Goal: Task Accomplishment & Management: Complete application form

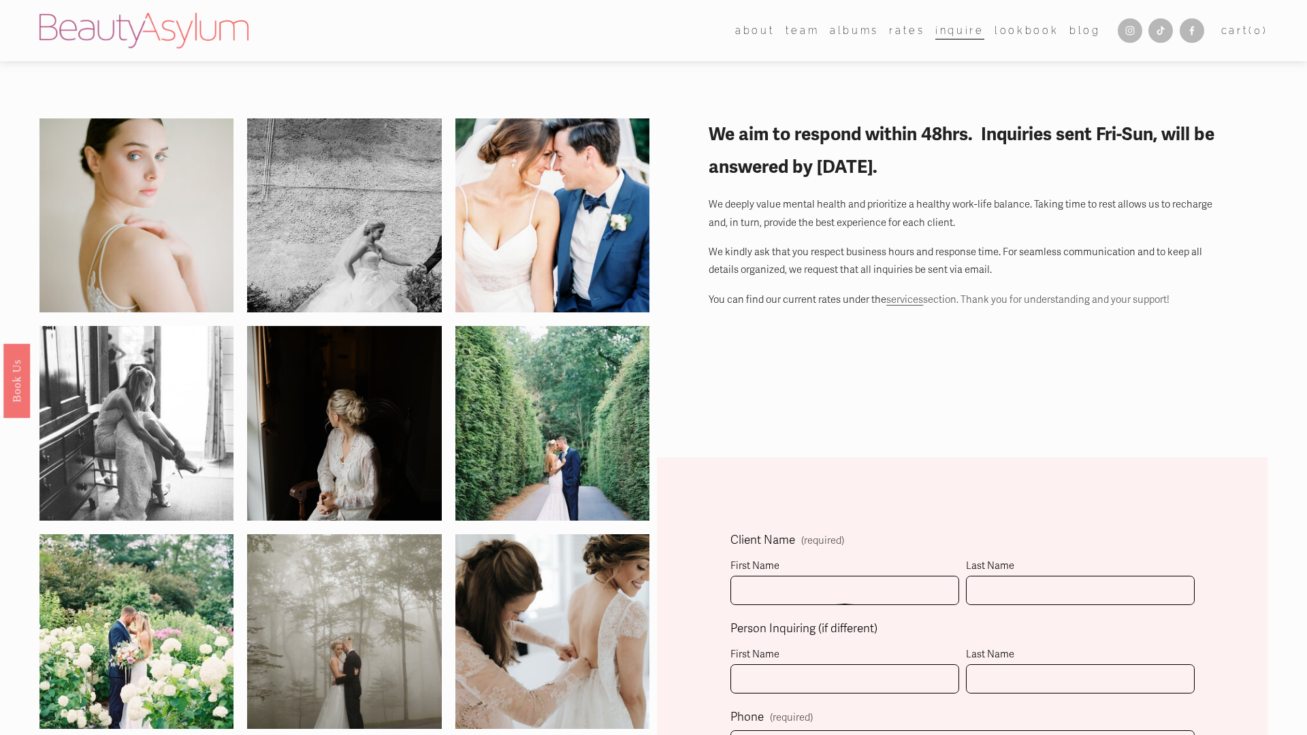
scroll to position [530, 0]
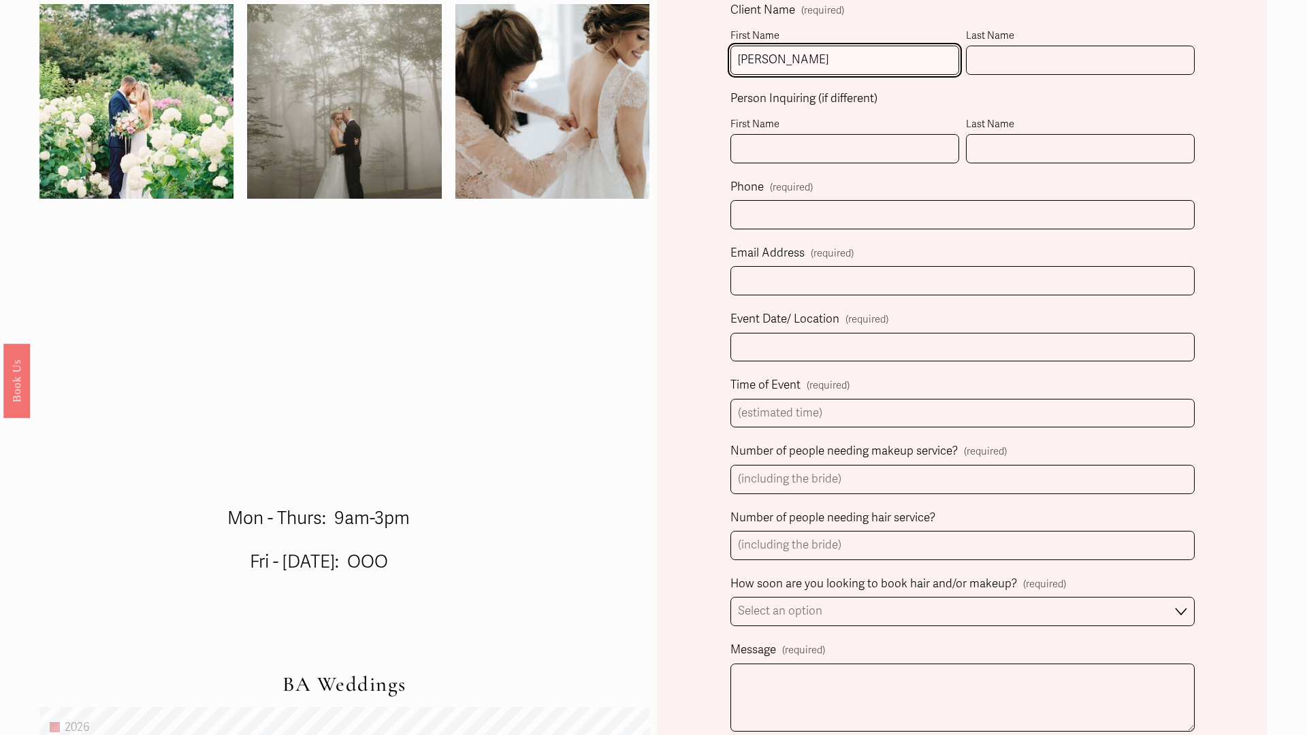
type input "[PERSON_NAME]"
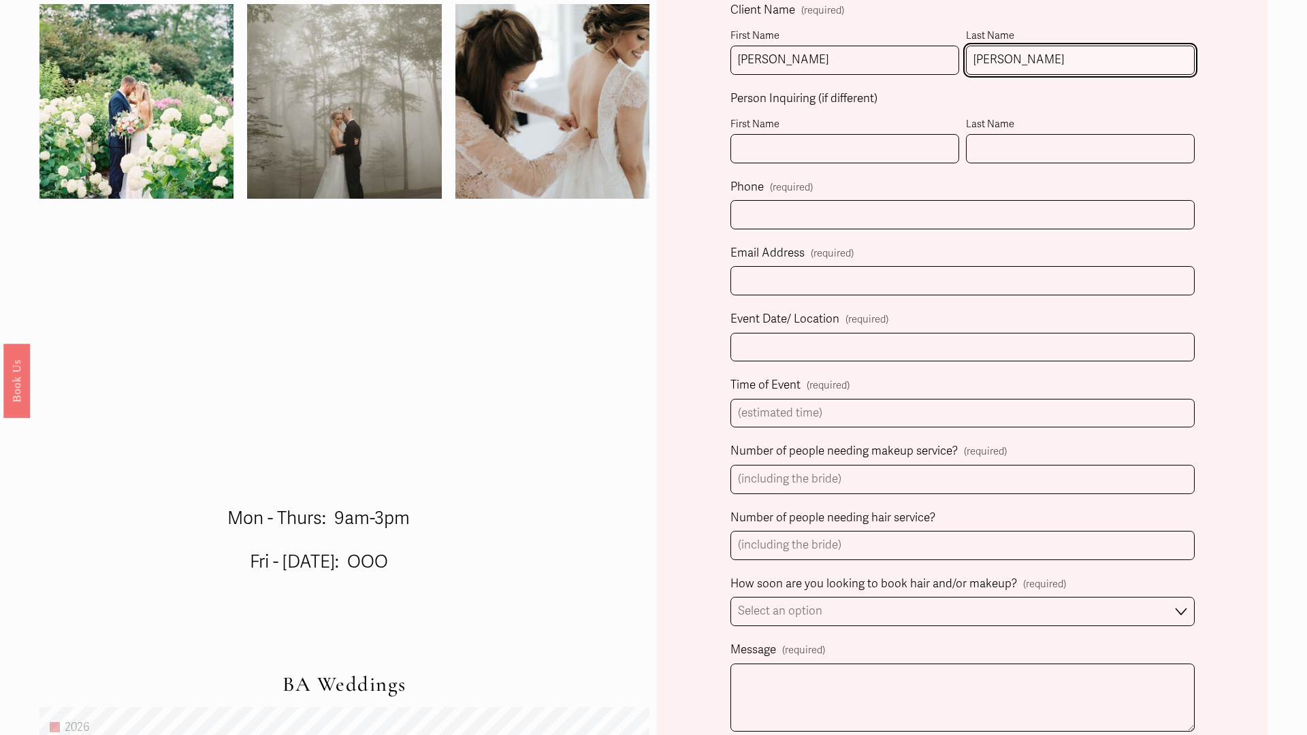
type input "[PERSON_NAME]"
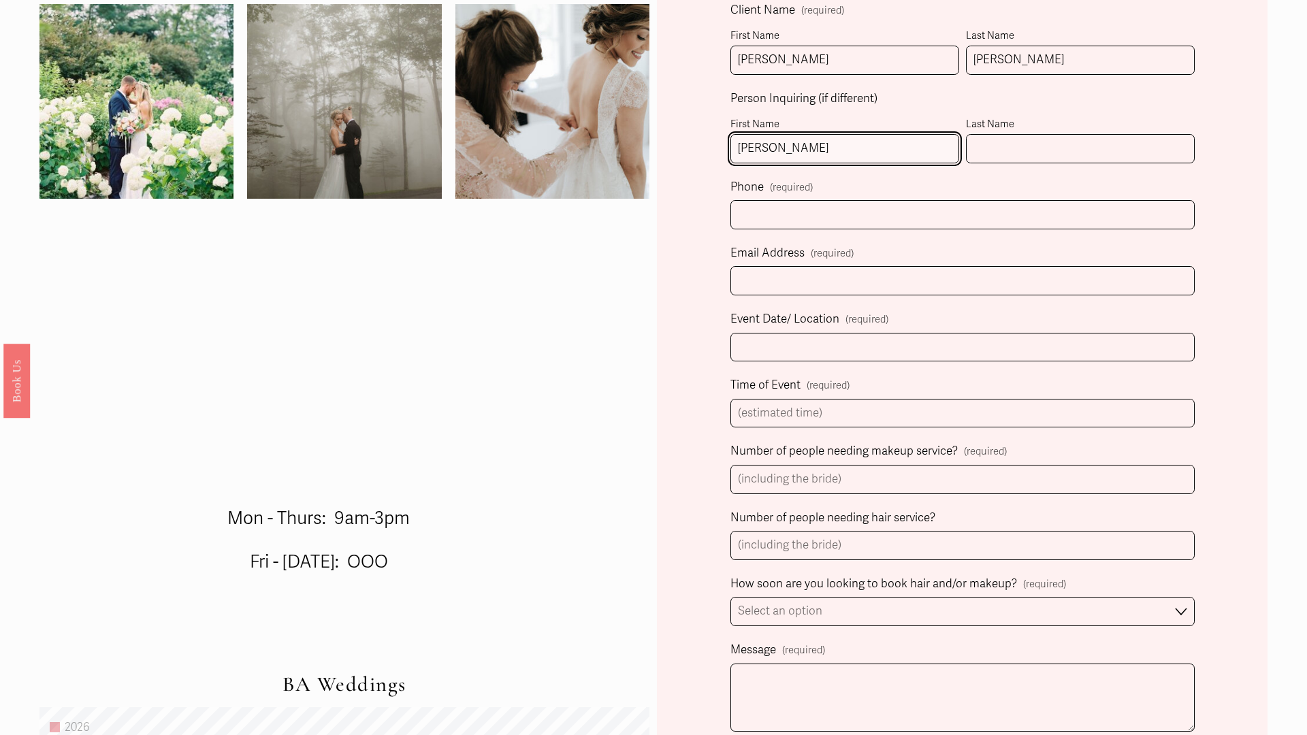
type input "[PERSON_NAME]"
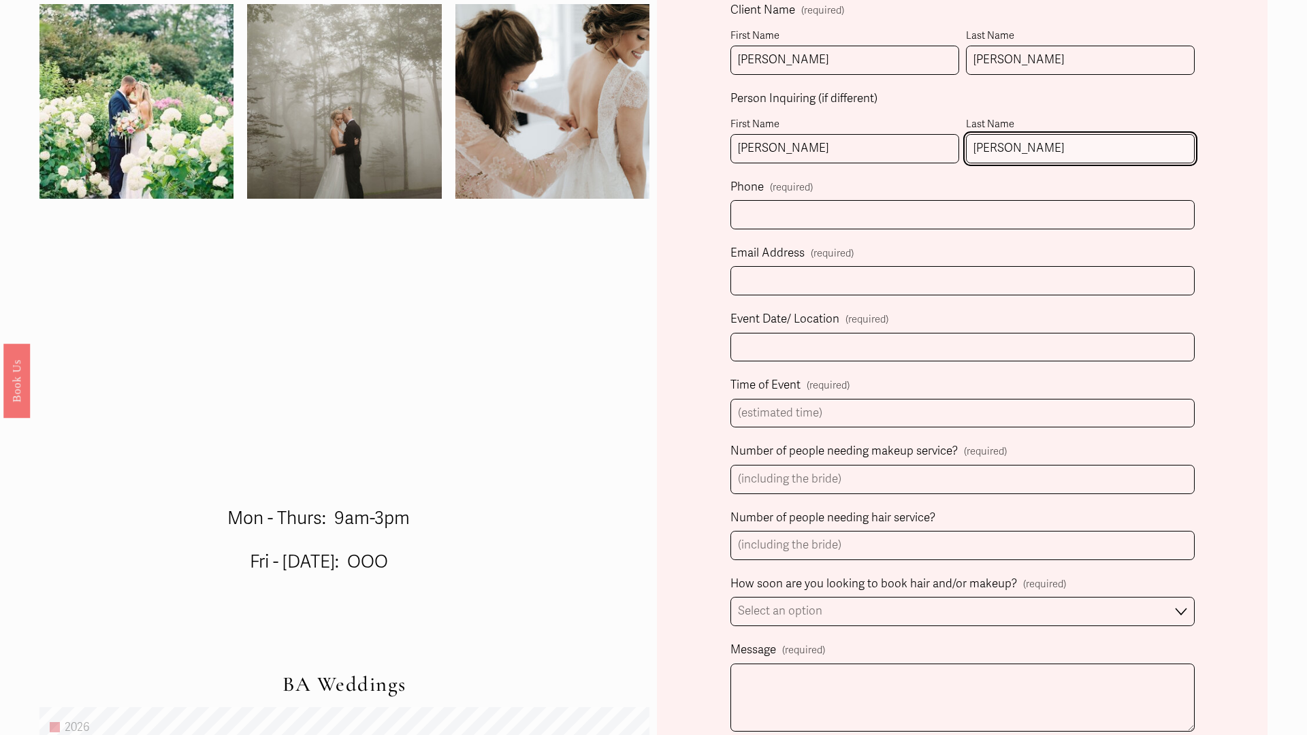
type input "[PERSON_NAME]"
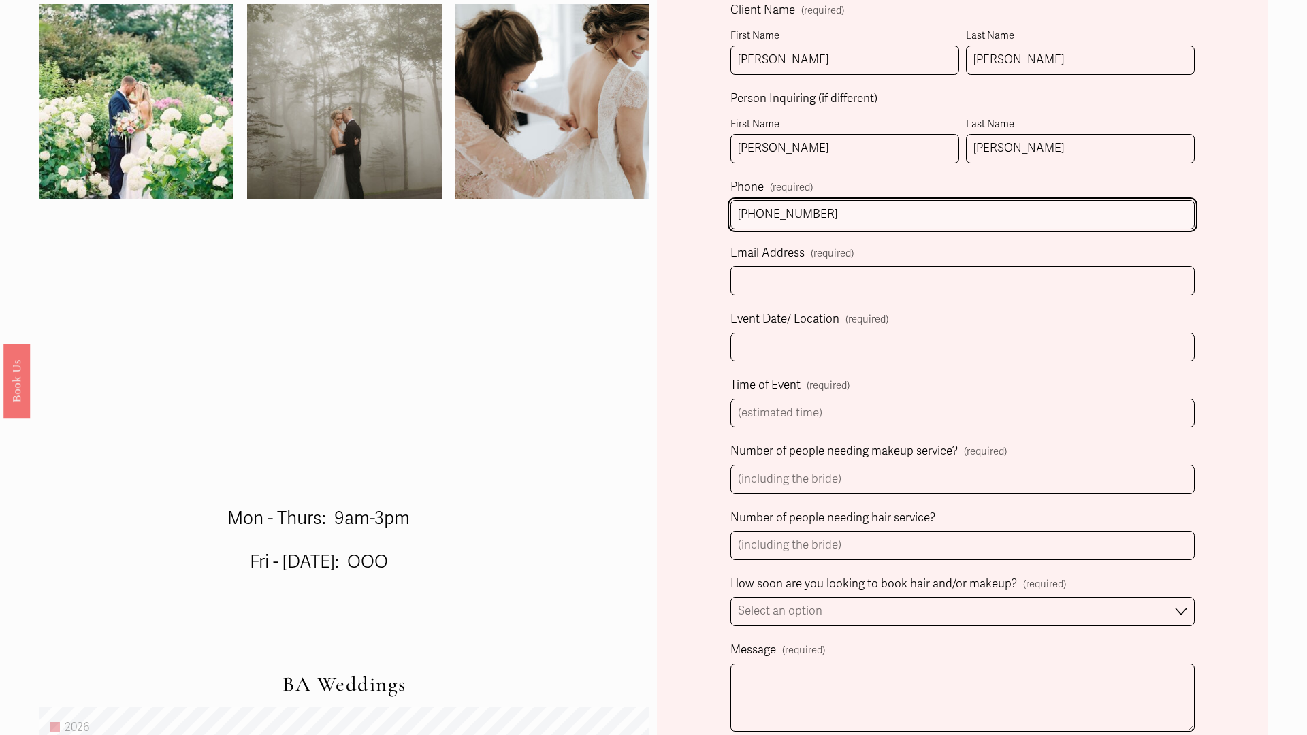
type input "[PHONE_NUMBER]"
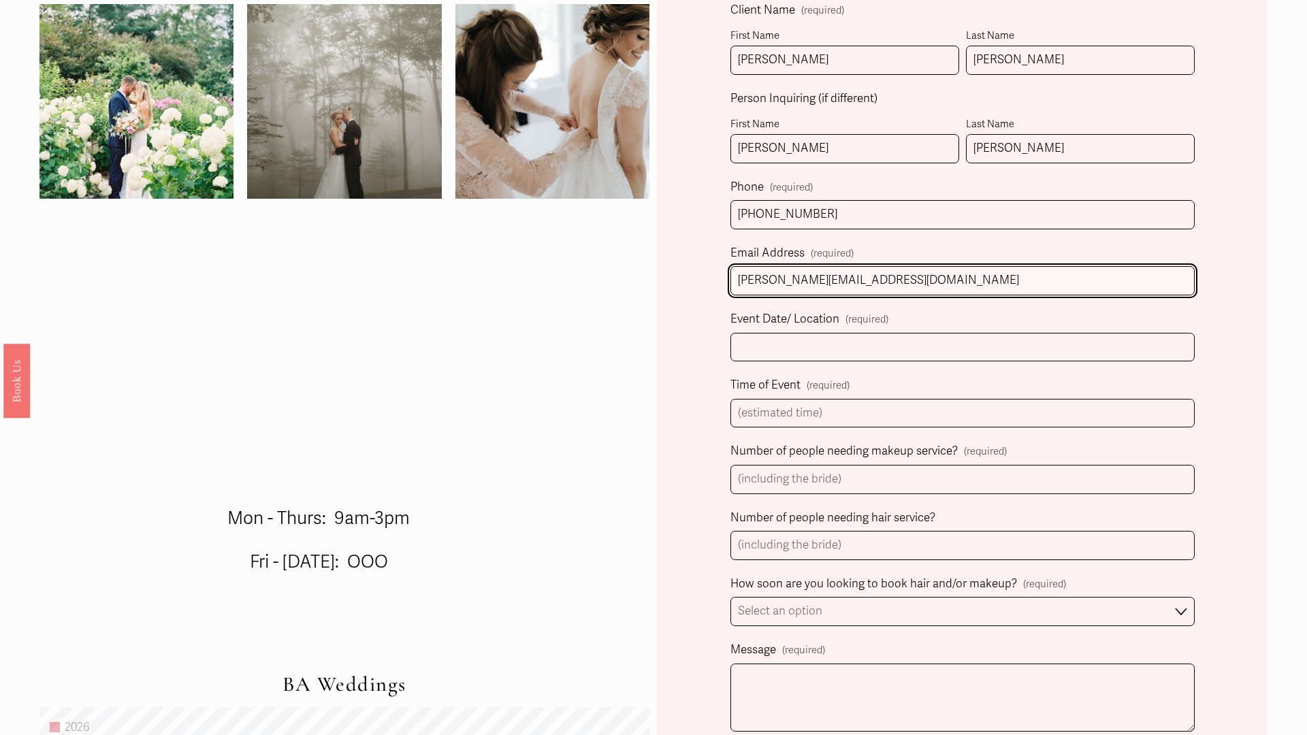
type input "[PERSON_NAME][EMAIL_ADDRESS][DOMAIN_NAME]"
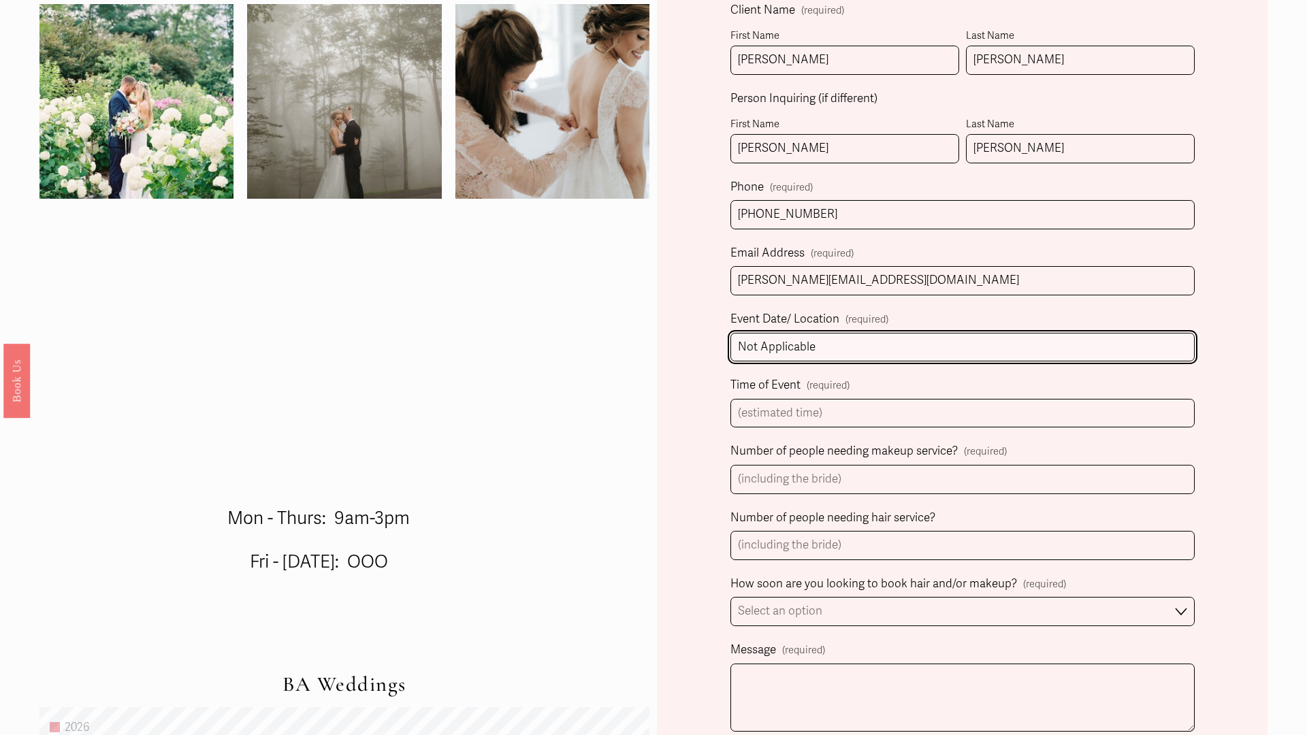
type input "Not Applicable"
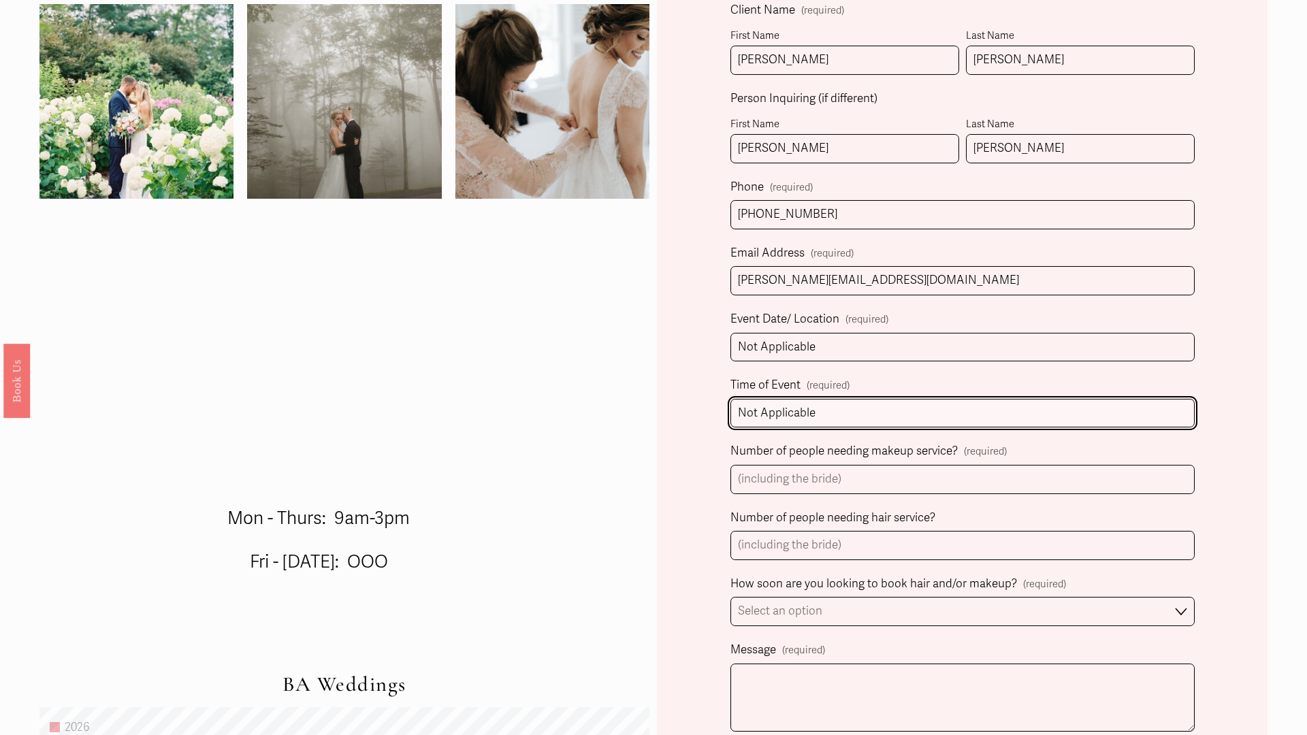
type input "Not Applicable"
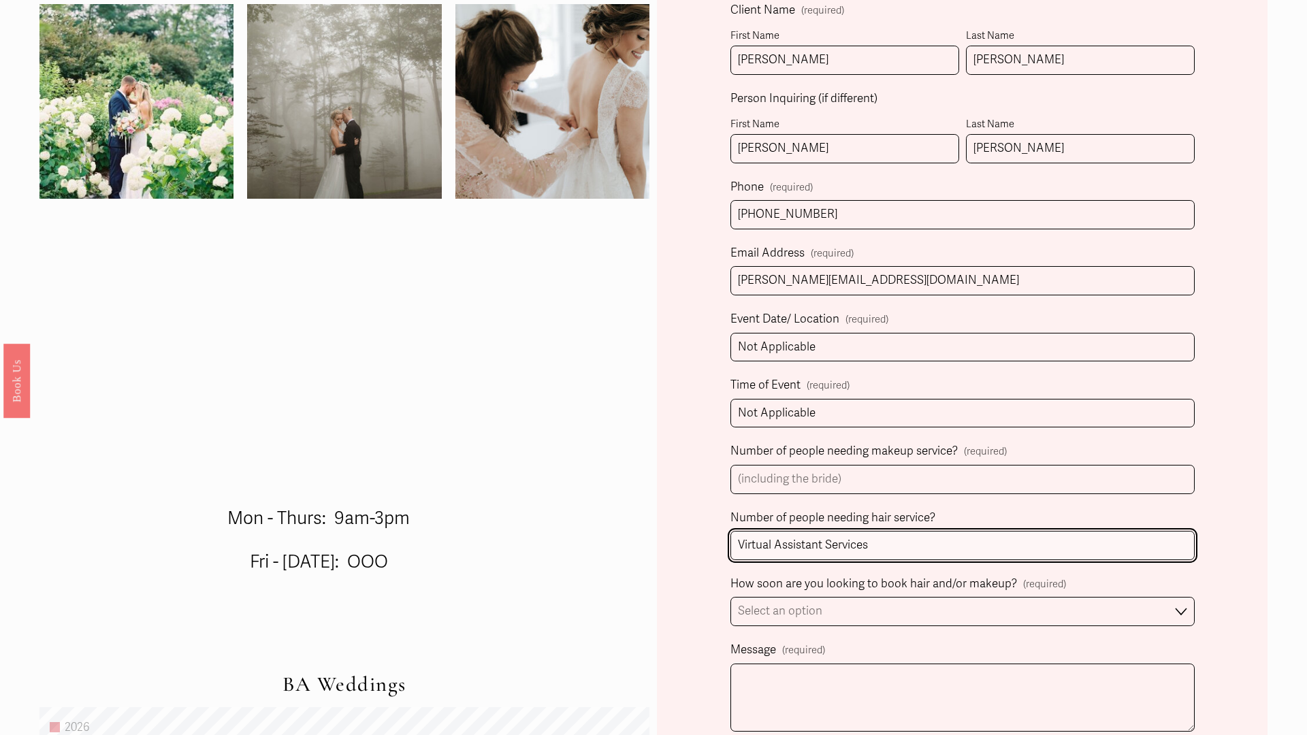
type input "Virtual Assistant Services"
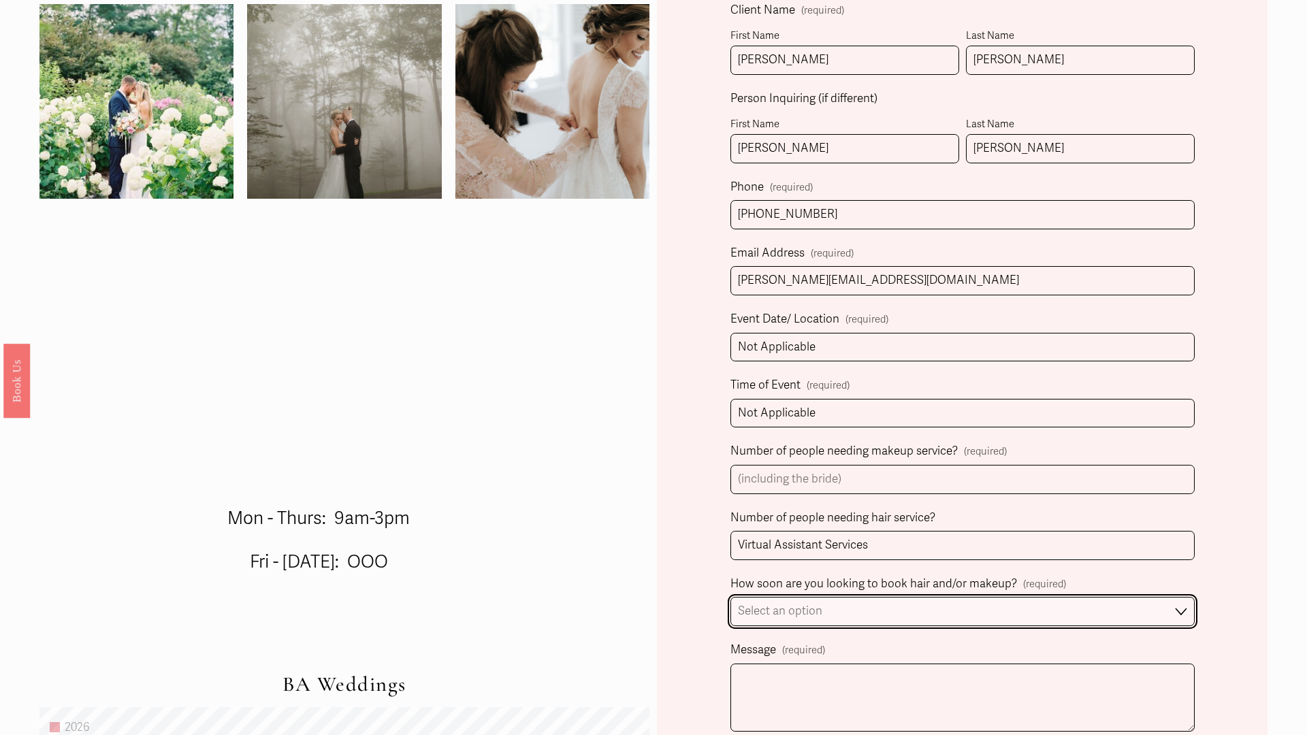
select select "I'm looking for information & not ready to book just yet"
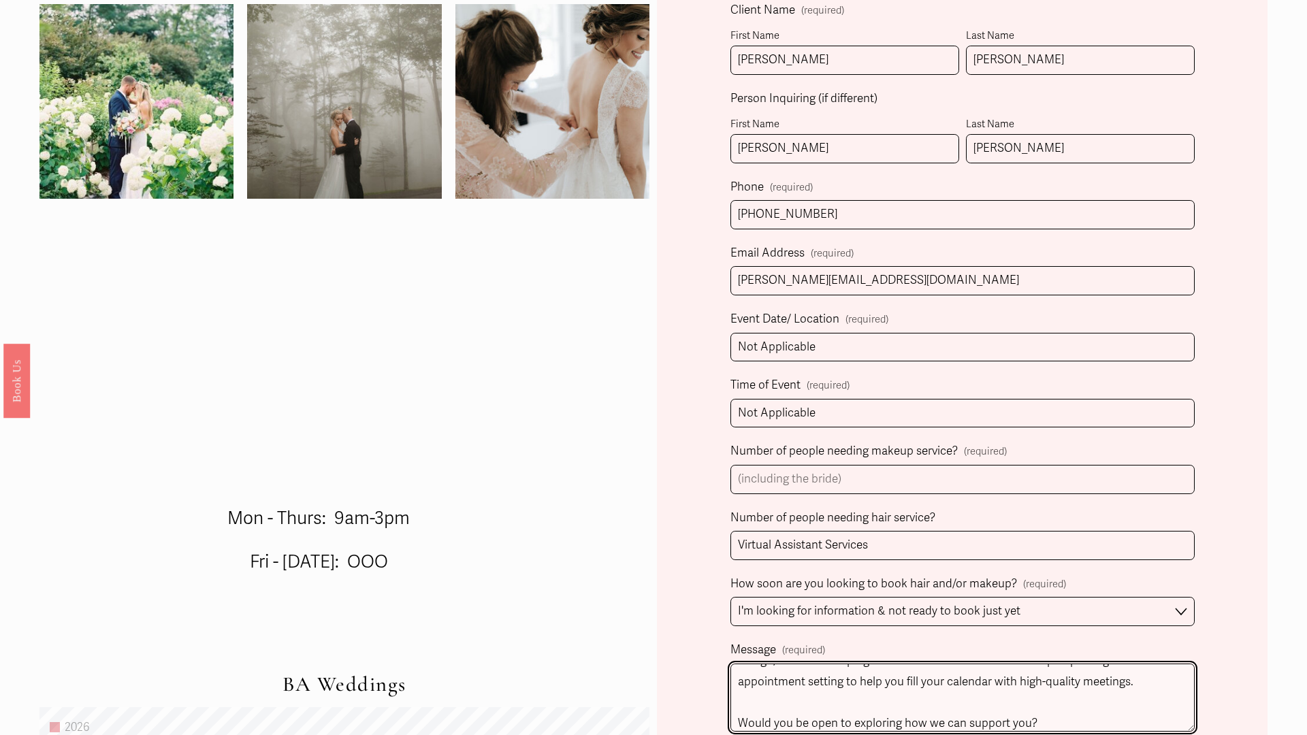
scroll to position [946, 0]
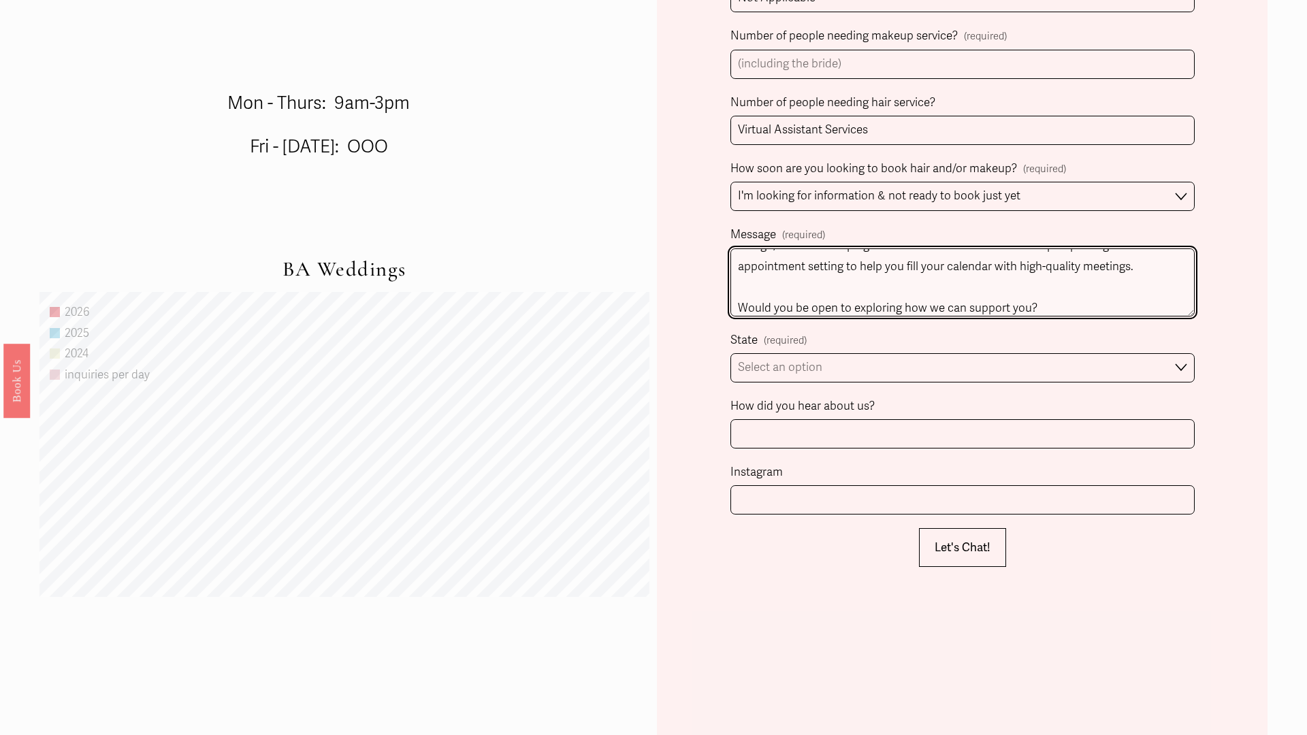
type textarea "Hi there, I tried emailing you, but it bounced for some reason... so I’m reachi…"
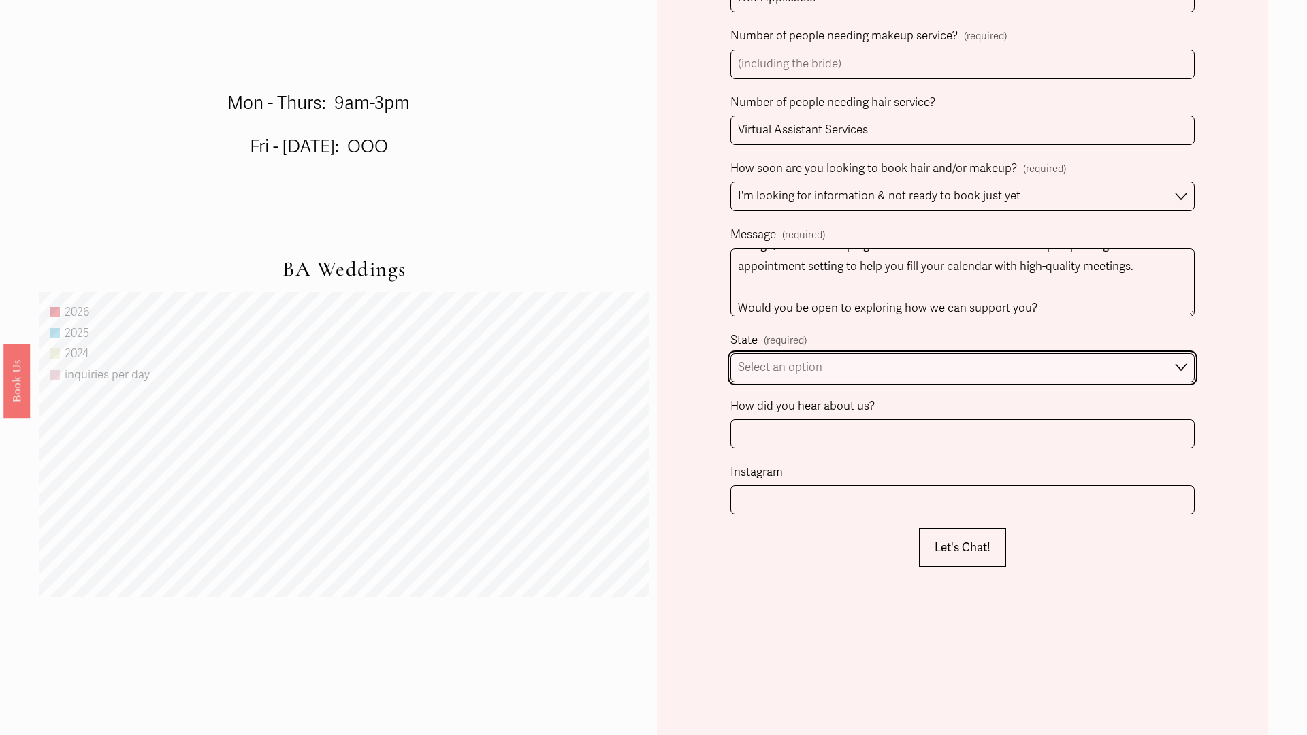
select select "Please Select One"
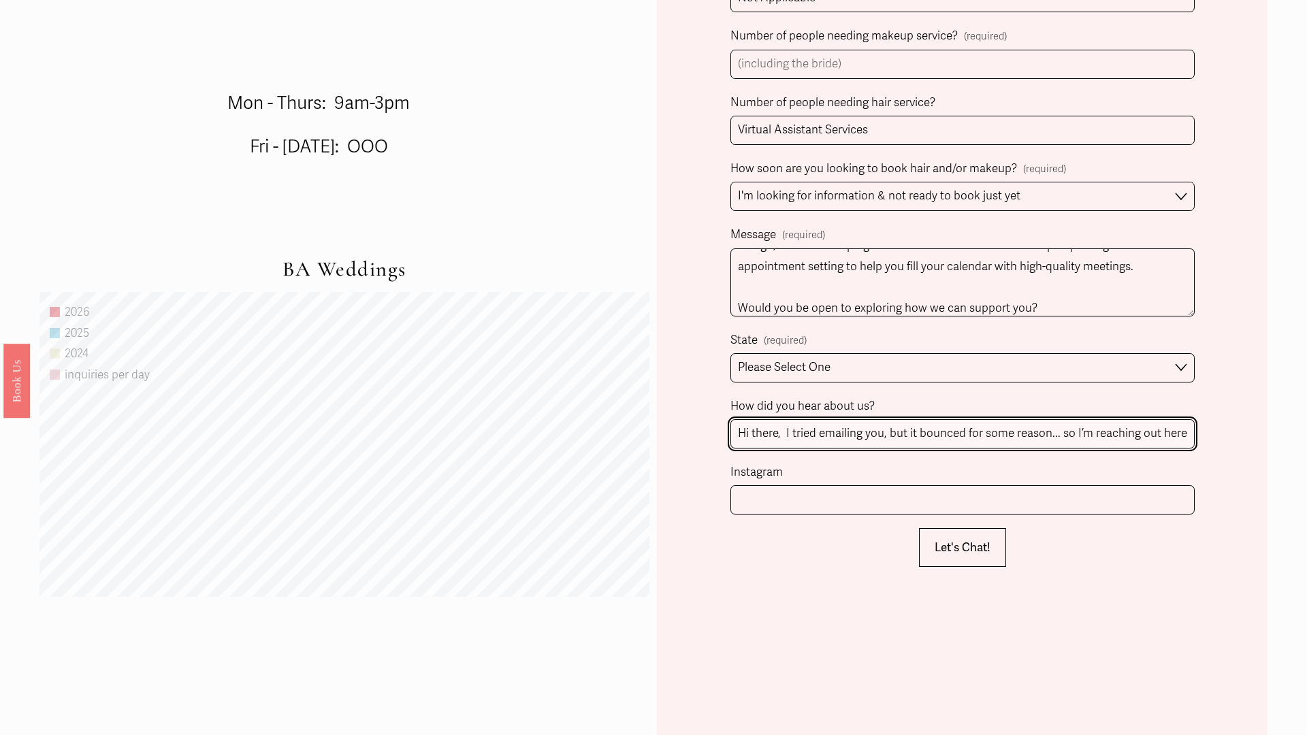
scroll to position [0, 1937]
type input "Hi there, I tried emailing you, but it bounced for some reason... so I’m reachi…"
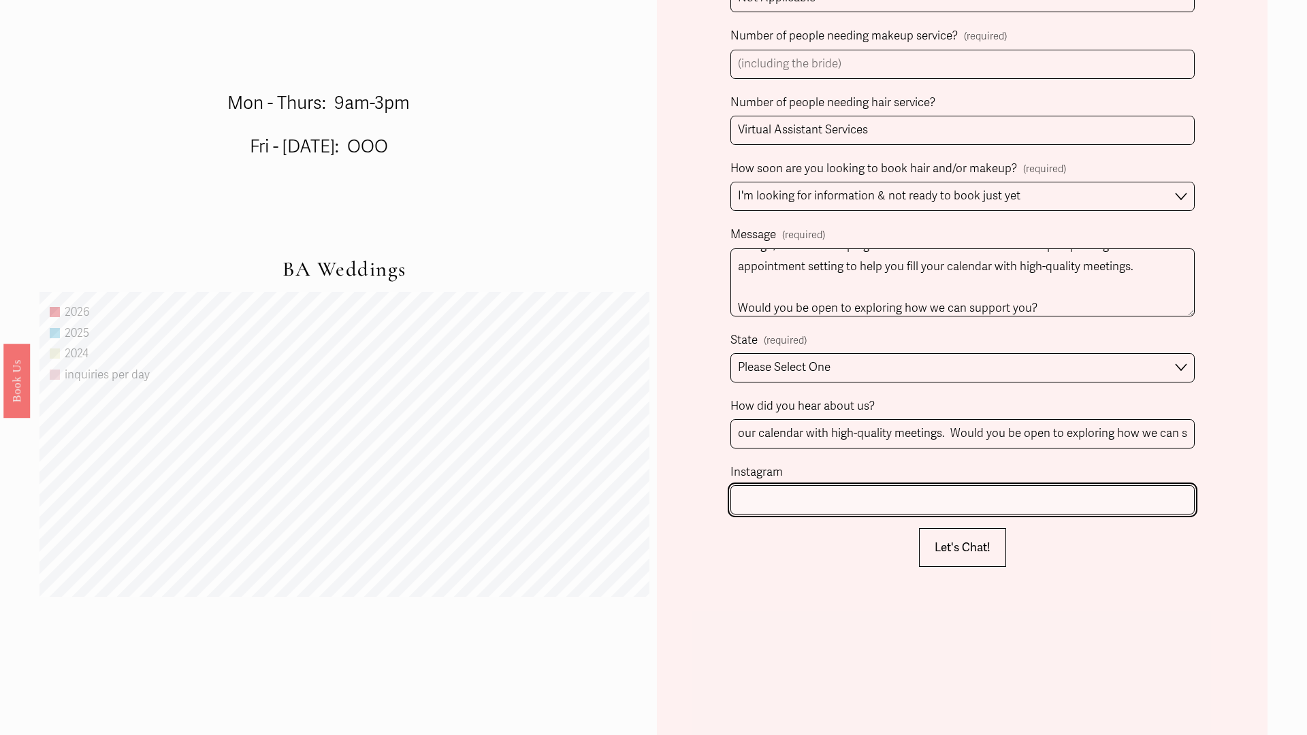
scroll to position [0, 0]
type input "[URL][DOMAIN_NAME]"
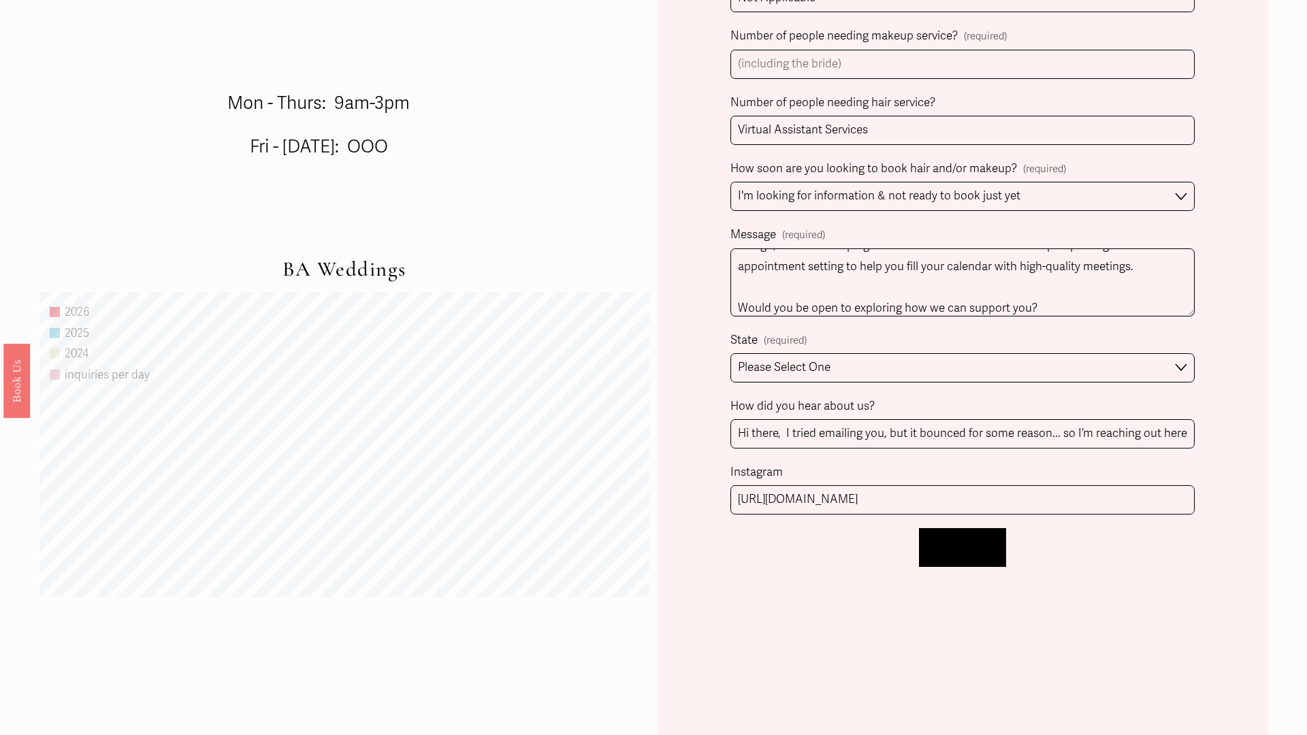
click at [962, 547] on span "Let's Chat!" at bounding box center [963, 548] width 56 height 14
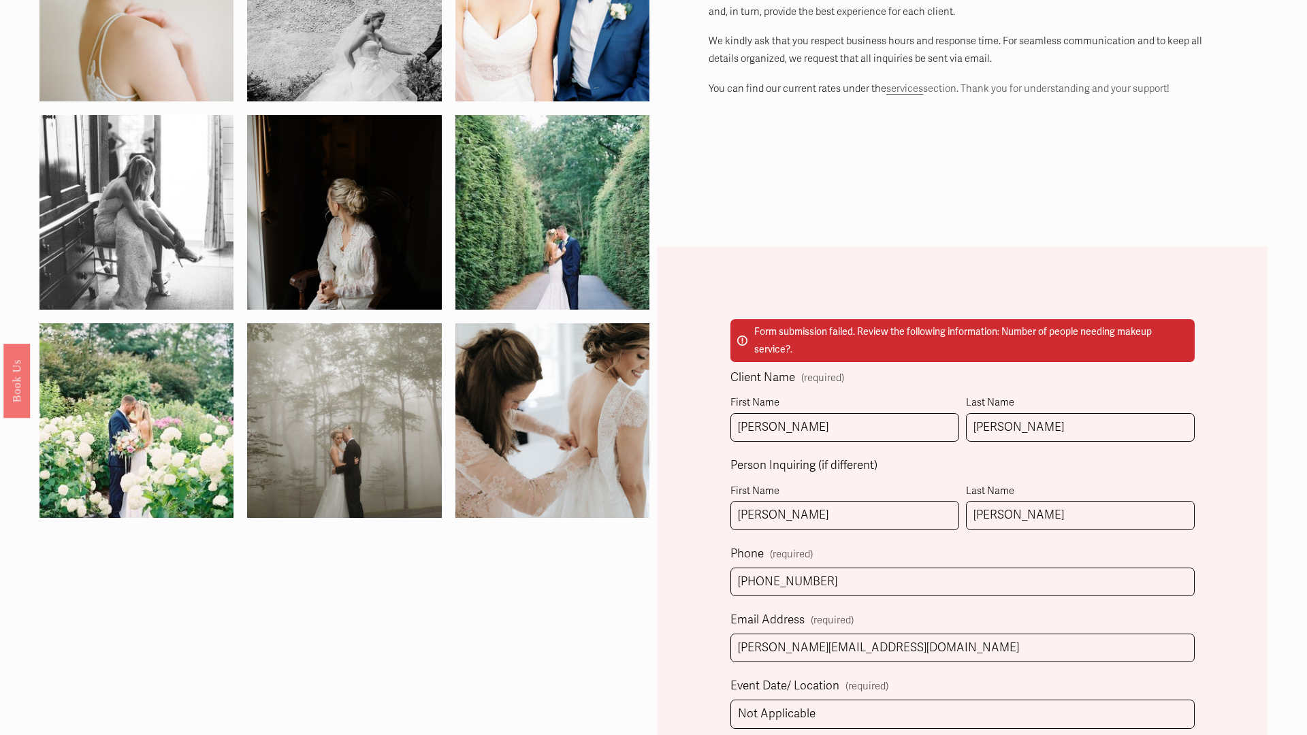
scroll to position [163, 0]
